Goal: Task Accomplishment & Management: Manage account settings

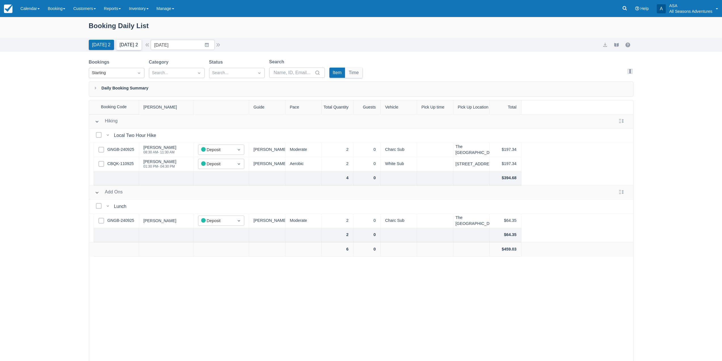
click at [130, 46] on button "Tomorrow 2" at bounding box center [128, 45] width 25 height 10
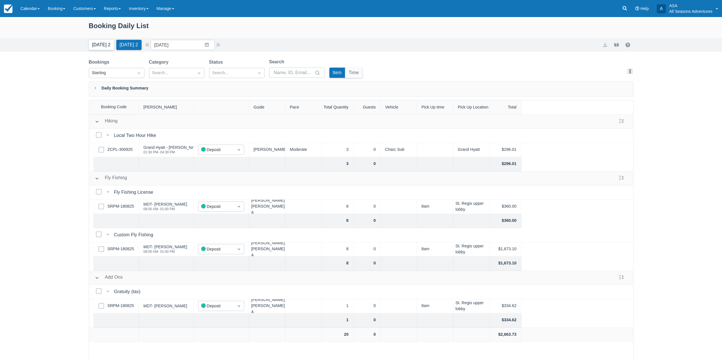
click at [102, 48] on button "Today 2" at bounding box center [101, 45] width 25 height 10
type input "[DATE]"
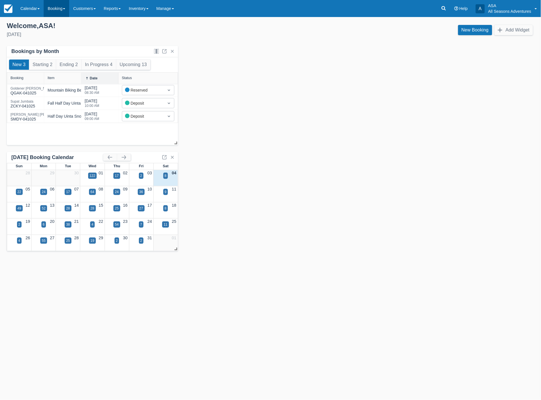
click at [56, 9] on link "Booking" at bounding box center [57, 8] width 26 height 17
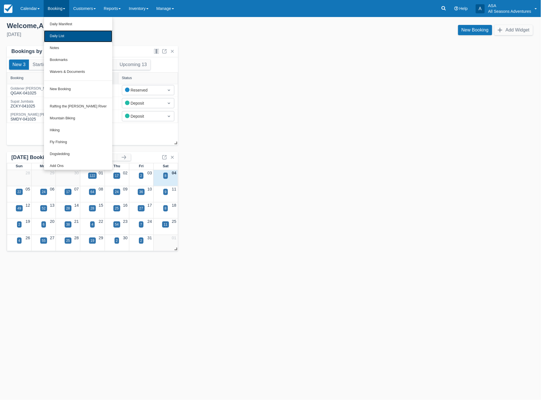
click at [58, 35] on link "Daily List" at bounding box center [78, 36] width 68 height 12
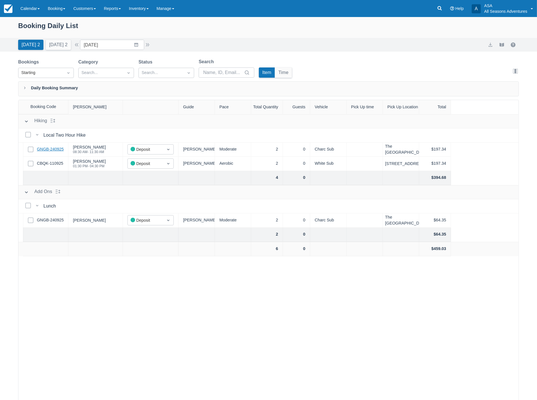
click at [64, 148] on link "GNGB-240925" at bounding box center [50, 149] width 27 height 6
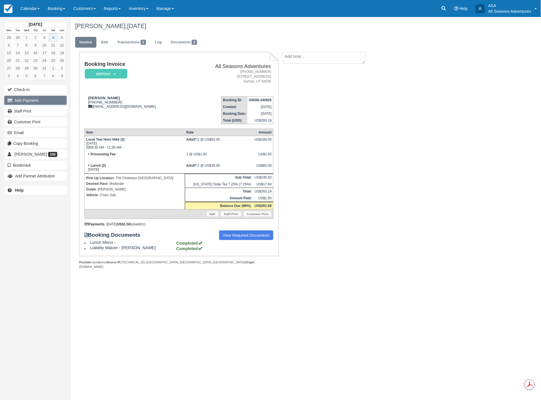
click at [48, 102] on button "Add Payment" at bounding box center [35, 100] width 62 height 9
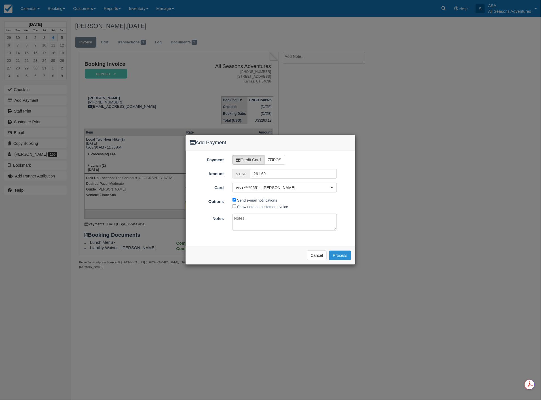
click at [336, 254] on button "Process" at bounding box center [340, 256] width 22 height 10
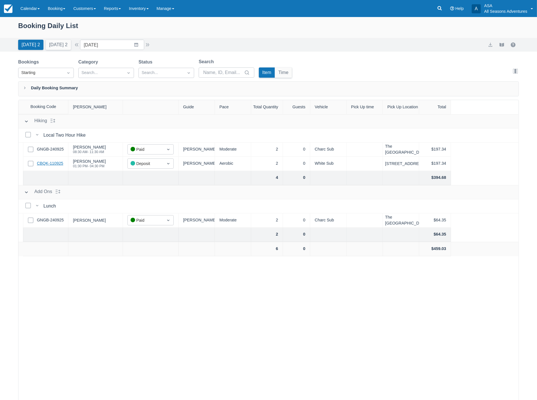
click at [53, 163] on link "CBQK-110925" at bounding box center [50, 164] width 26 height 6
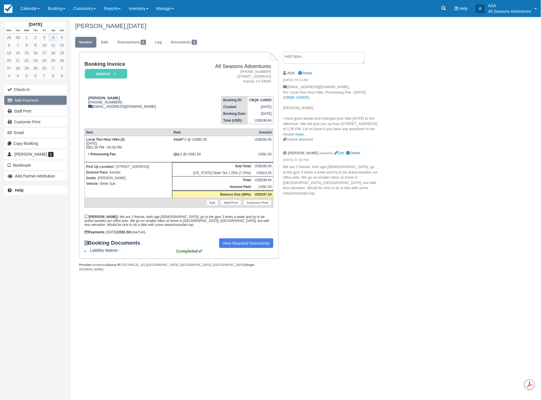
click at [41, 102] on button "Add Payment" at bounding box center [35, 100] width 62 height 9
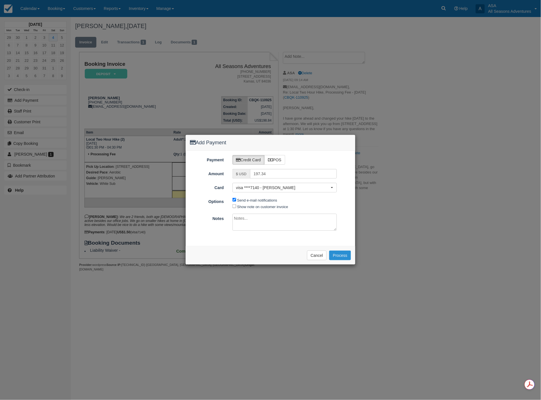
click at [346, 257] on button "Process" at bounding box center [340, 256] width 22 height 10
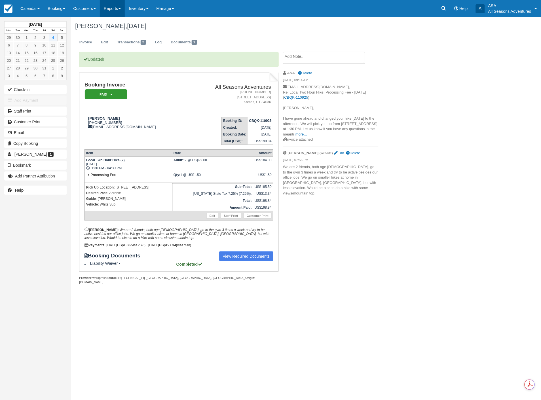
click at [120, 12] on link "Reports" at bounding box center [112, 8] width 25 height 17
click at [121, 47] on link "Transactions" at bounding box center [122, 48] width 45 height 12
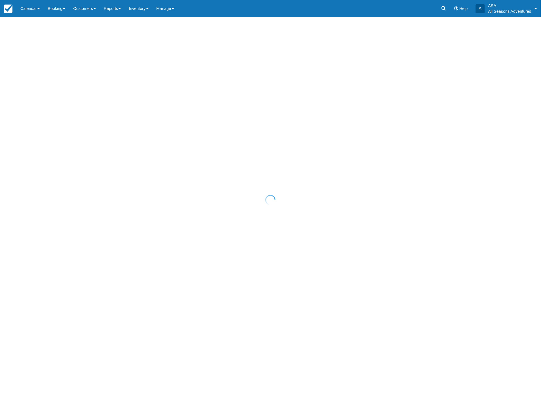
select select "10"
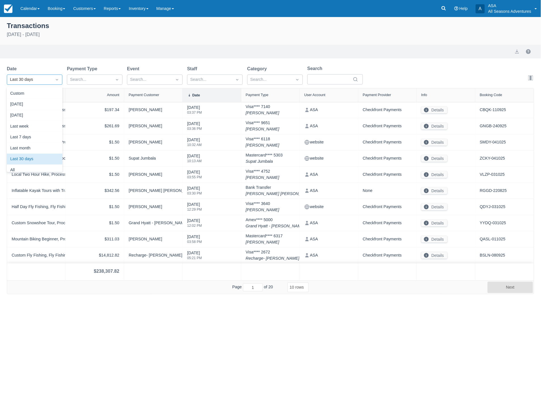
click at [45, 84] on div "Last 30 days" at bounding box center [35, 80] width 56 height 10
click at [40, 103] on div "Today" at bounding box center [35, 104] width 56 height 11
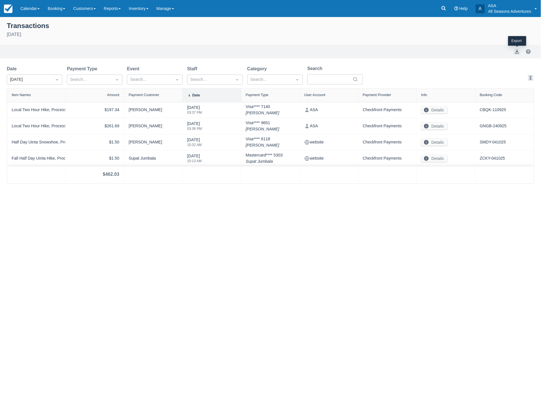
click at [515, 51] on button "export" at bounding box center [517, 51] width 7 height 7
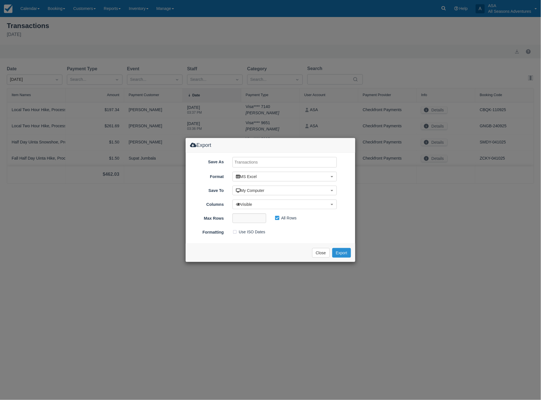
click at [348, 252] on button "Export" at bounding box center [341, 253] width 19 height 10
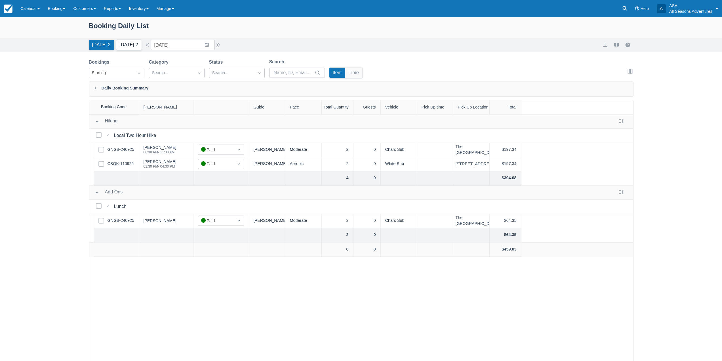
click at [132, 45] on button "Tomorrow 2" at bounding box center [128, 45] width 25 height 10
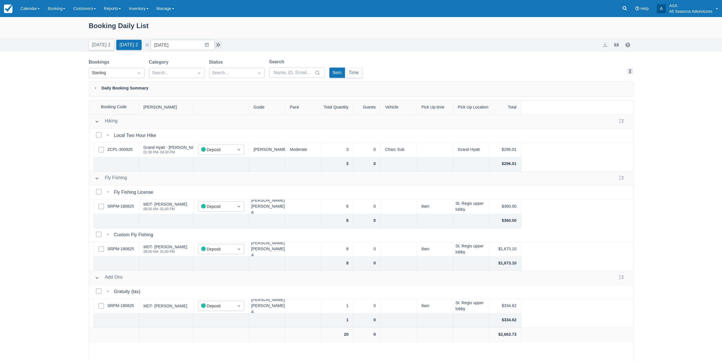
click at [219, 45] on button "button" at bounding box center [218, 44] width 7 height 7
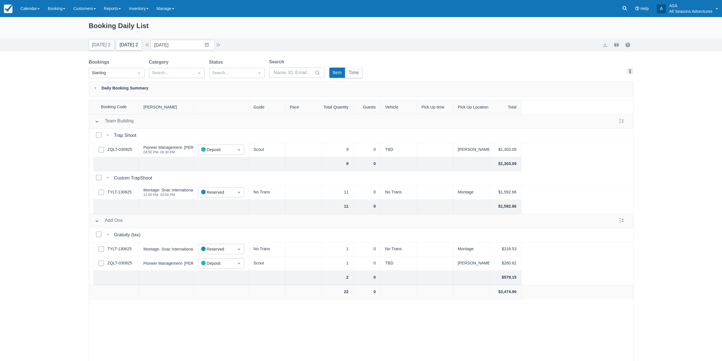
click at [125, 47] on button "Tomorrow 2" at bounding box center [128, 45] width 25 height 10
type input "10/05/25"
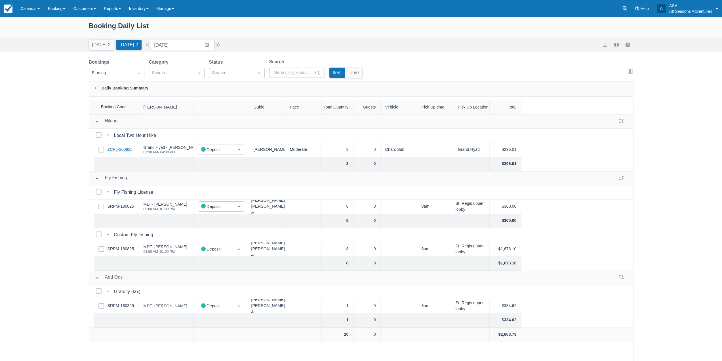
click at [122, 149] on link "ZCPL-300925" at bounding box center [120, 149] width 25 height 6
